Goal: Check status: Check status

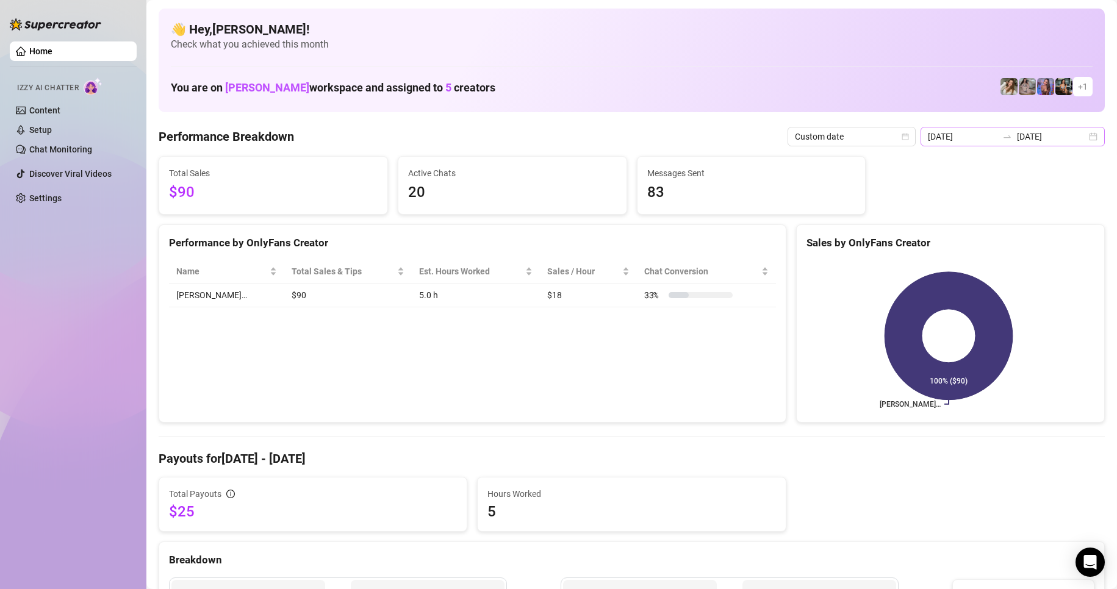
click at [1077, 140] on div "[DATE] [DATE]" at bounding box center [1012, 137] width 184 height 20
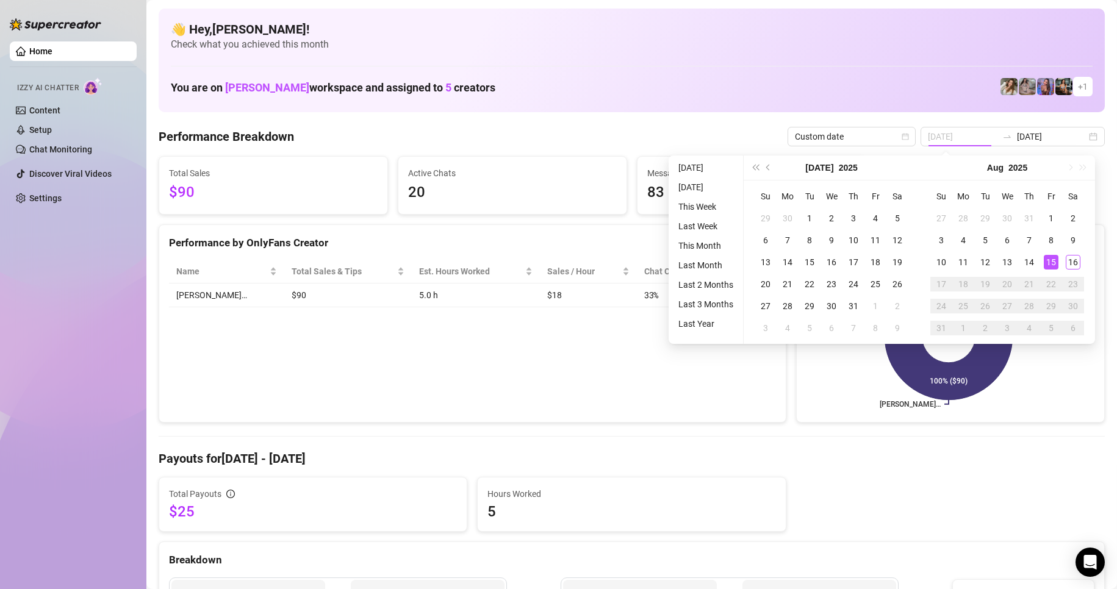
click at [1056, 261] on div "15" at bounding box center [1050, 262] width 15 height 15
click at [1055, 260] on div "15" at bounding box center [1050, 262] width 15 height 15
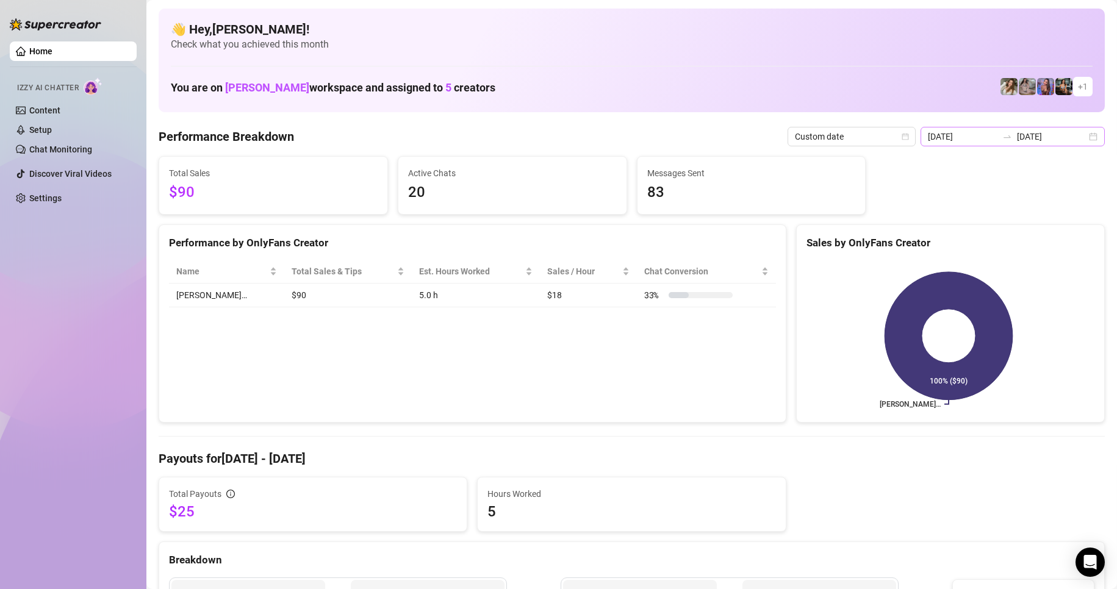
click at [1078, 135] on div "[DATE] [DATE]" at bounding box center [1012, 137] width 184 height 20
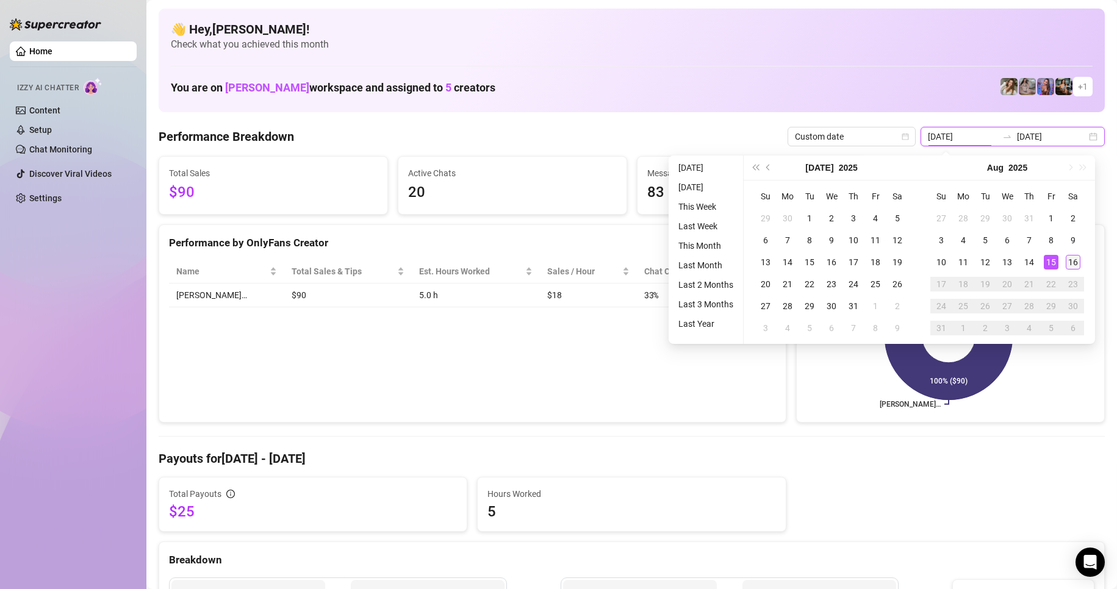
type input "[DATE]"
click at [1073, 267] on div "16" at bounding box center [1072, 262] width 15 height 15
click at [1075, 267] on div "16" at bounding box center [1072, 262] width 15 height 15
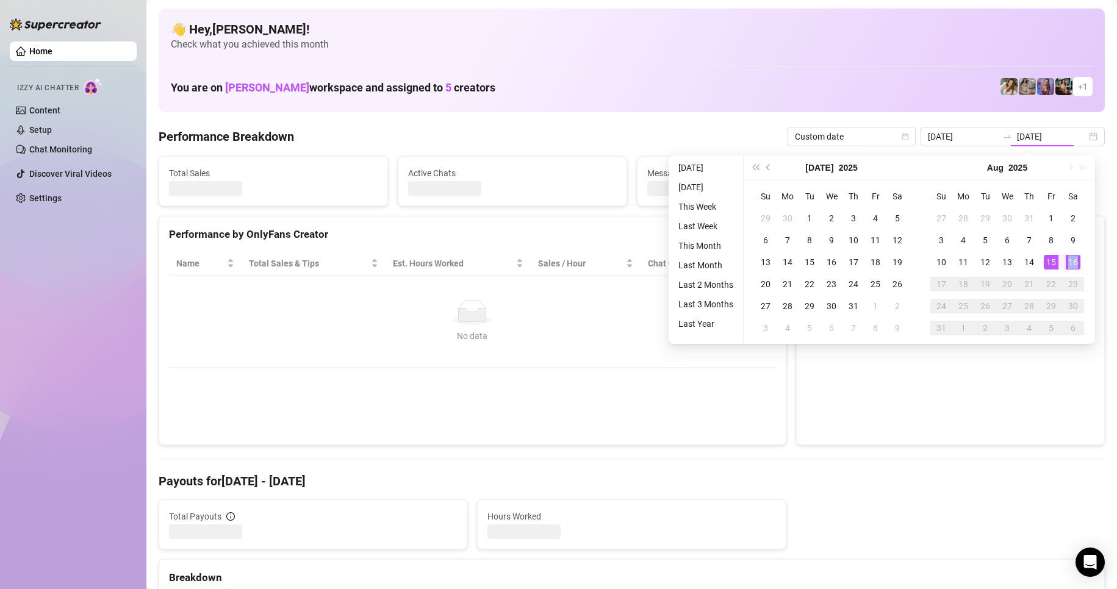
type input "[DATE]"
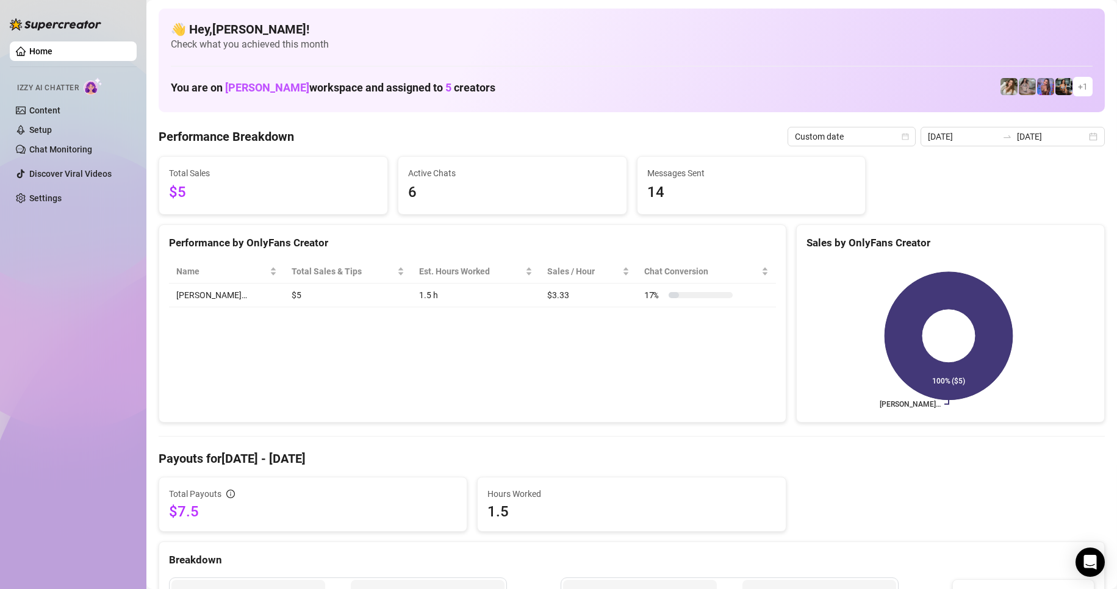
drag, startPoint x: 1078, startPoint y: 132, endPoint x: 1059, endPoint y: 154, distance: 29.0
click at [1079, 133] on div "[DATE] [DATE]" at bounding box center [1012, 137] width 184 height 20
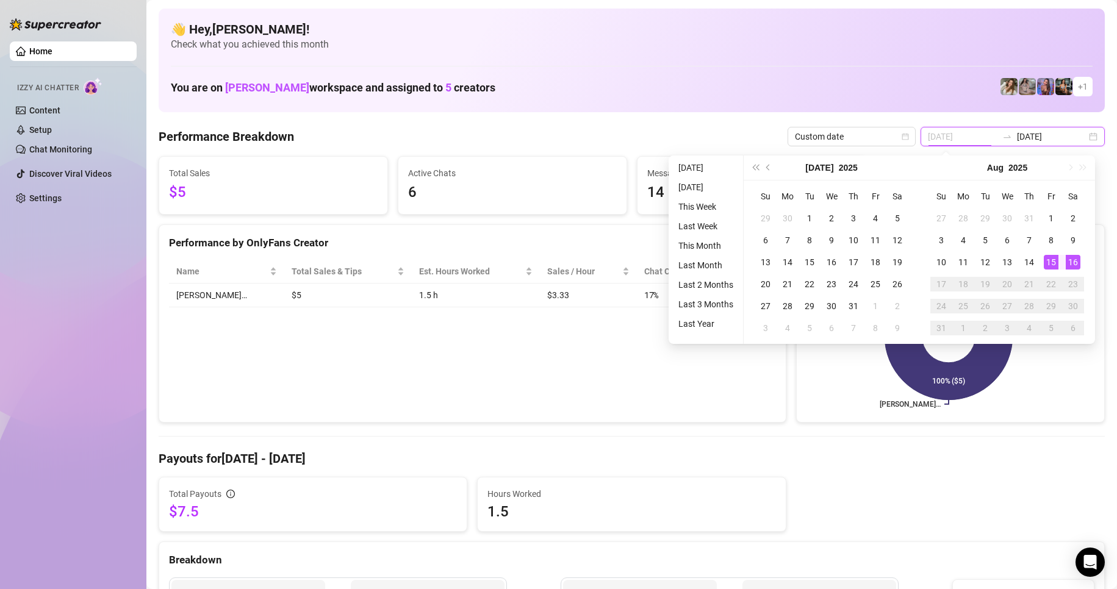
type input "[DATE]"
click at [1053, 260] on div "15" at bounding box center [1050, 262] width 15 height 15
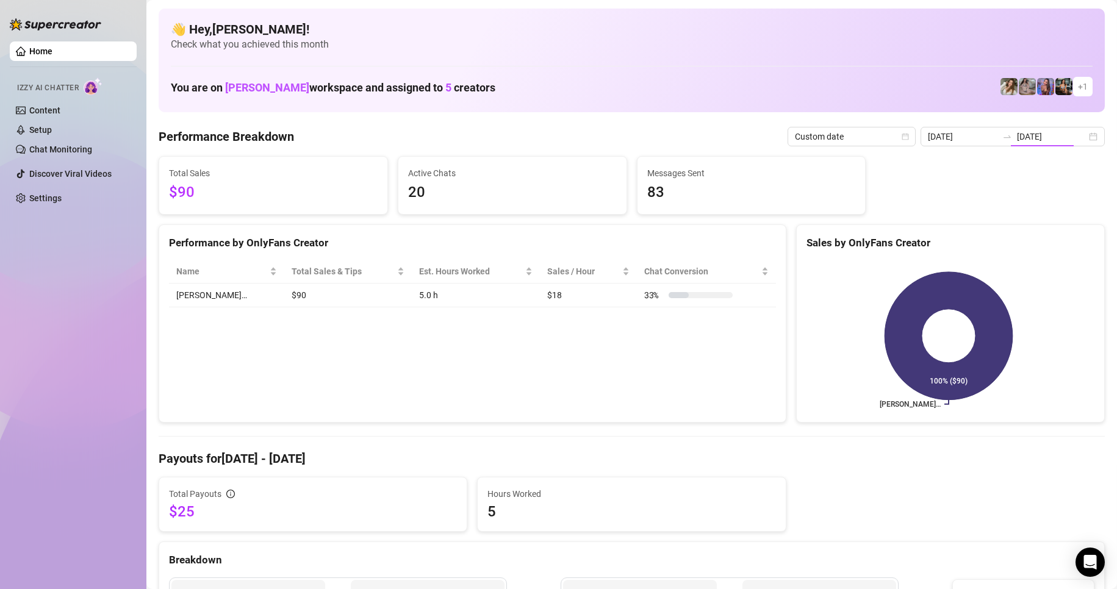
type input "[DATE]"
click at [1087, 134] on div "[DATE] [DATE]" at bounding box center [1012, 137] width 184 height 20
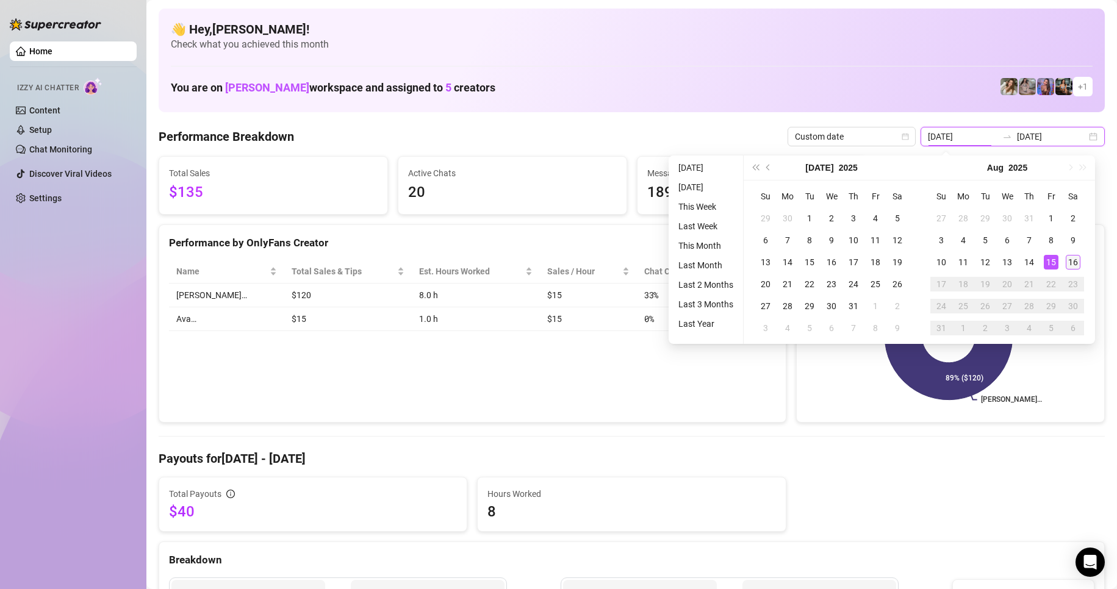
type input "[DATE]"
click at [1065, 259] on div "16" at bounding box center [1072, 262] width 15 height 15
type input "[DATE]"
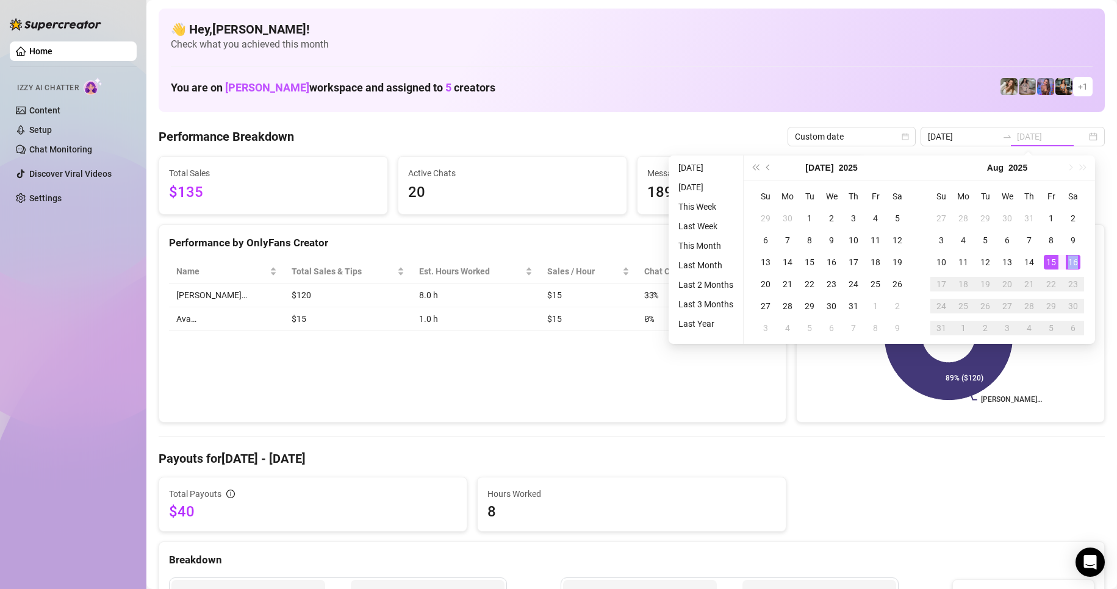
type input "[DATE]"
